Goal: Check status: Check status

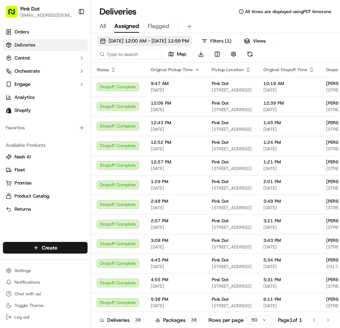
click at [123, 41] on span "[DATE] 12:00 AM - [DATE] 11:59 PM" at bounding box center [149, 41] width 80 height 7
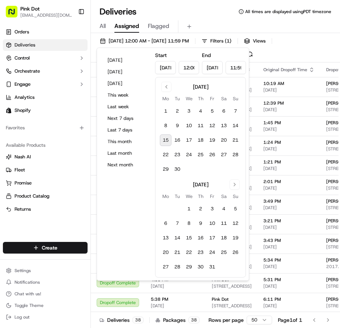
click at [163, 141] on button "15" at bounding box center [166, 141] width 12 height 12
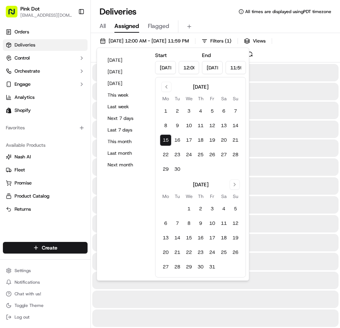
type input "[DATE]"
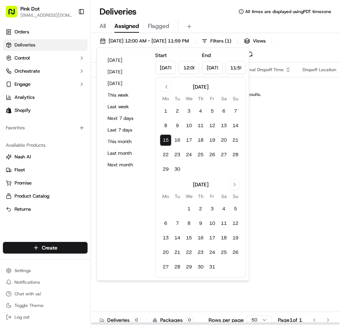
click at [319, 259] on div "Status Original Pickup Time Pickup Location Original Dropoff Time Dropoff Locat…" at bounding box center [251, 194] width 320 height 263
